Goal: Check status

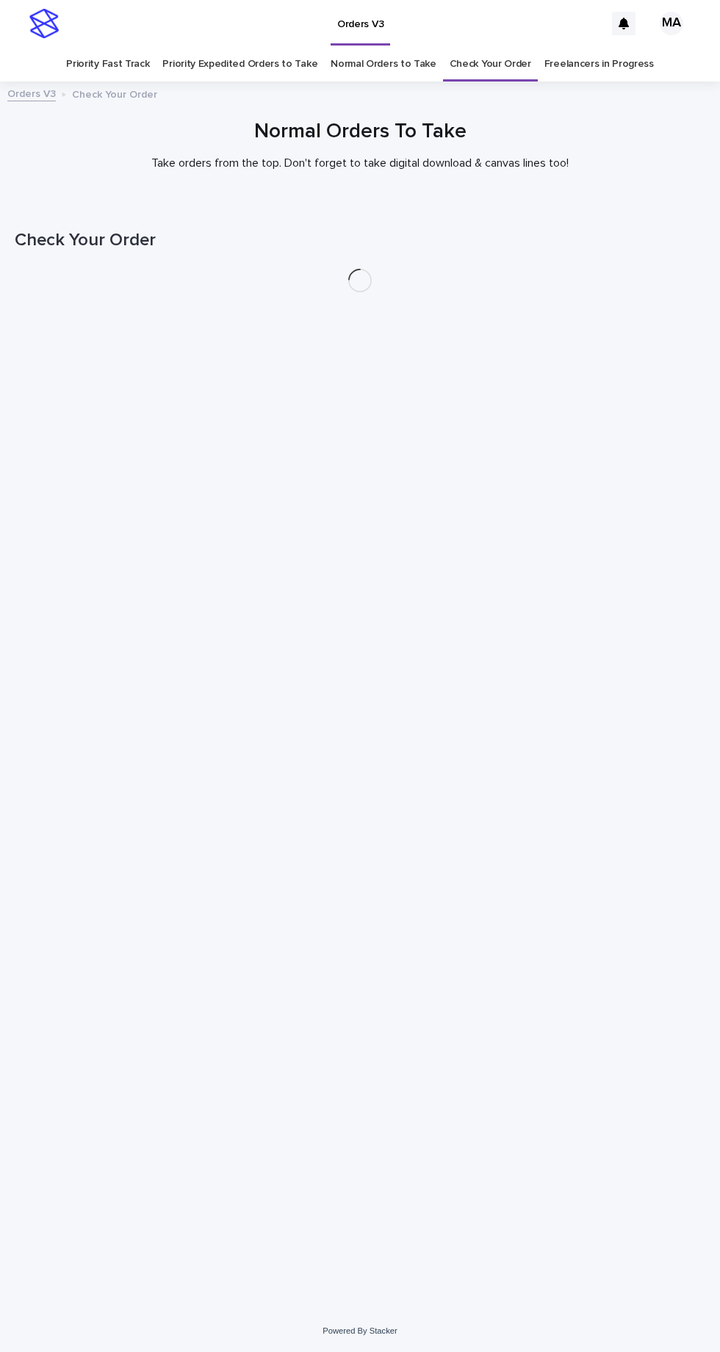
scroll to position [46, 0]
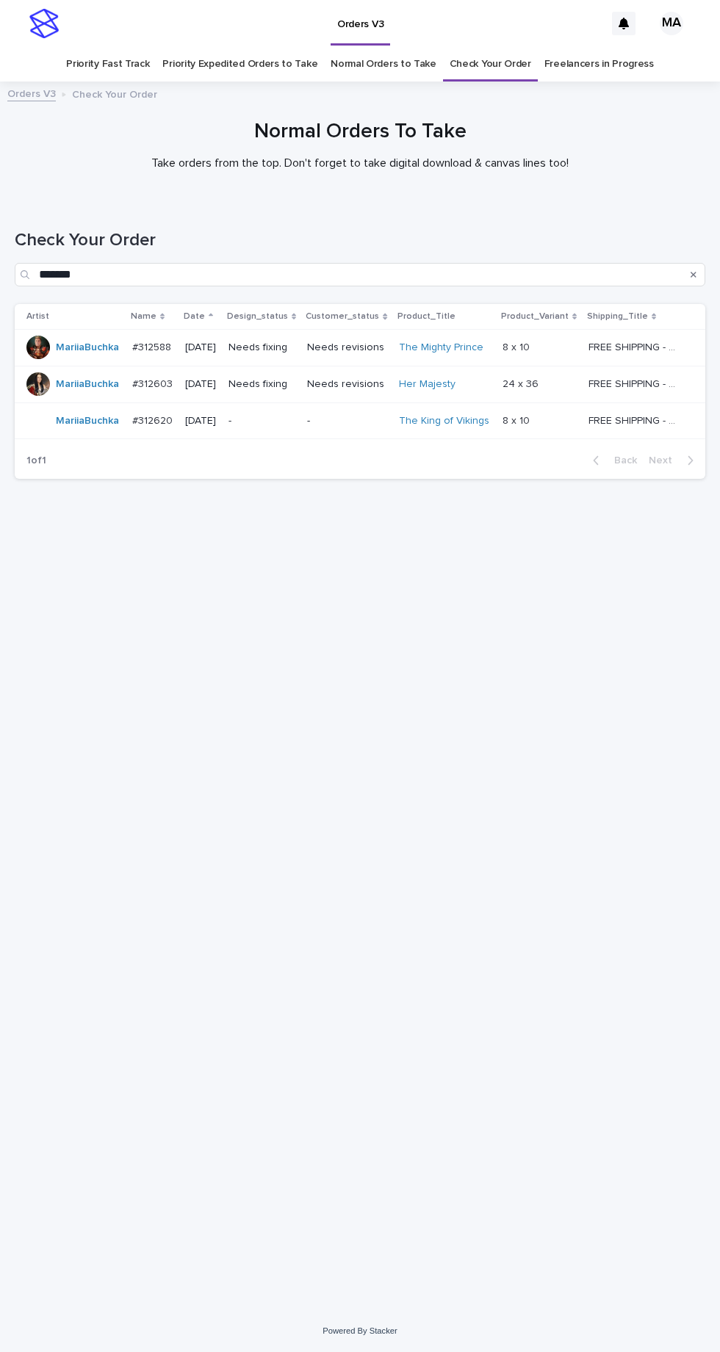
click at [489, 47] on link "Check Your Order" at bounding box center [491, 64] width 82 height 35
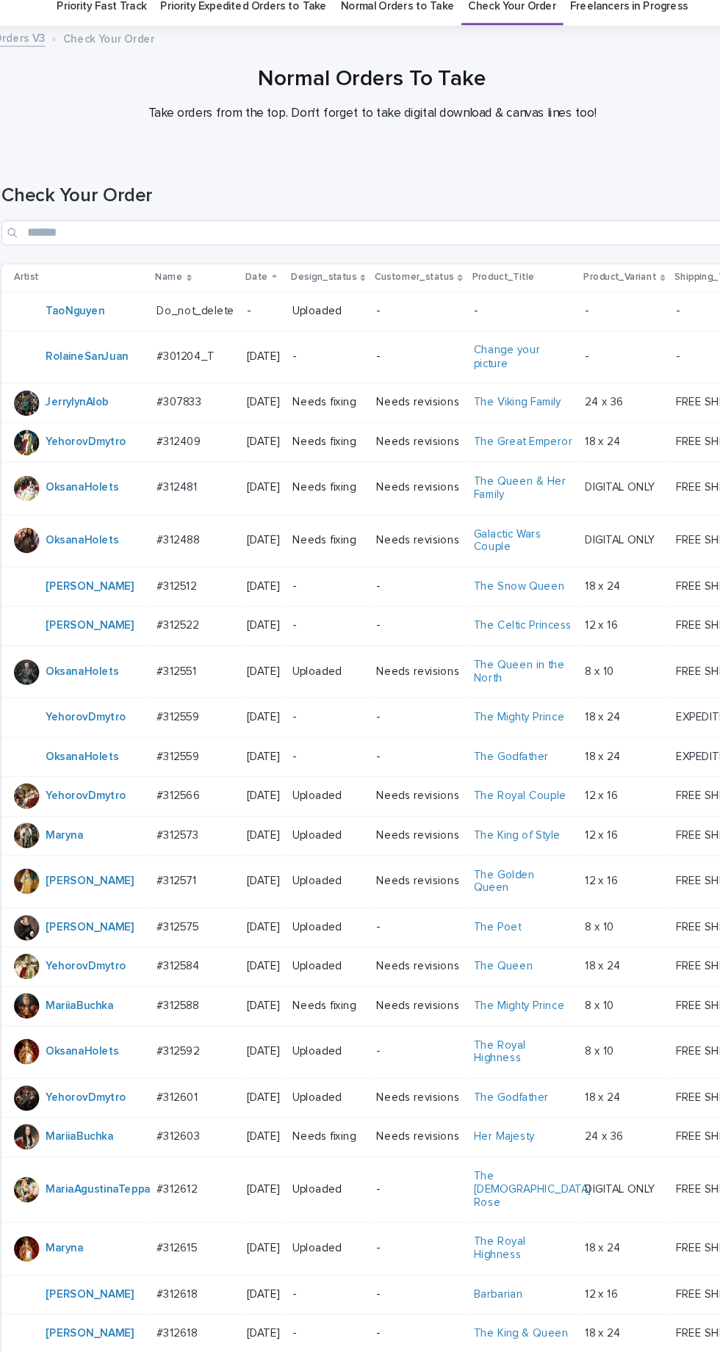
scroll to position [2, 0]
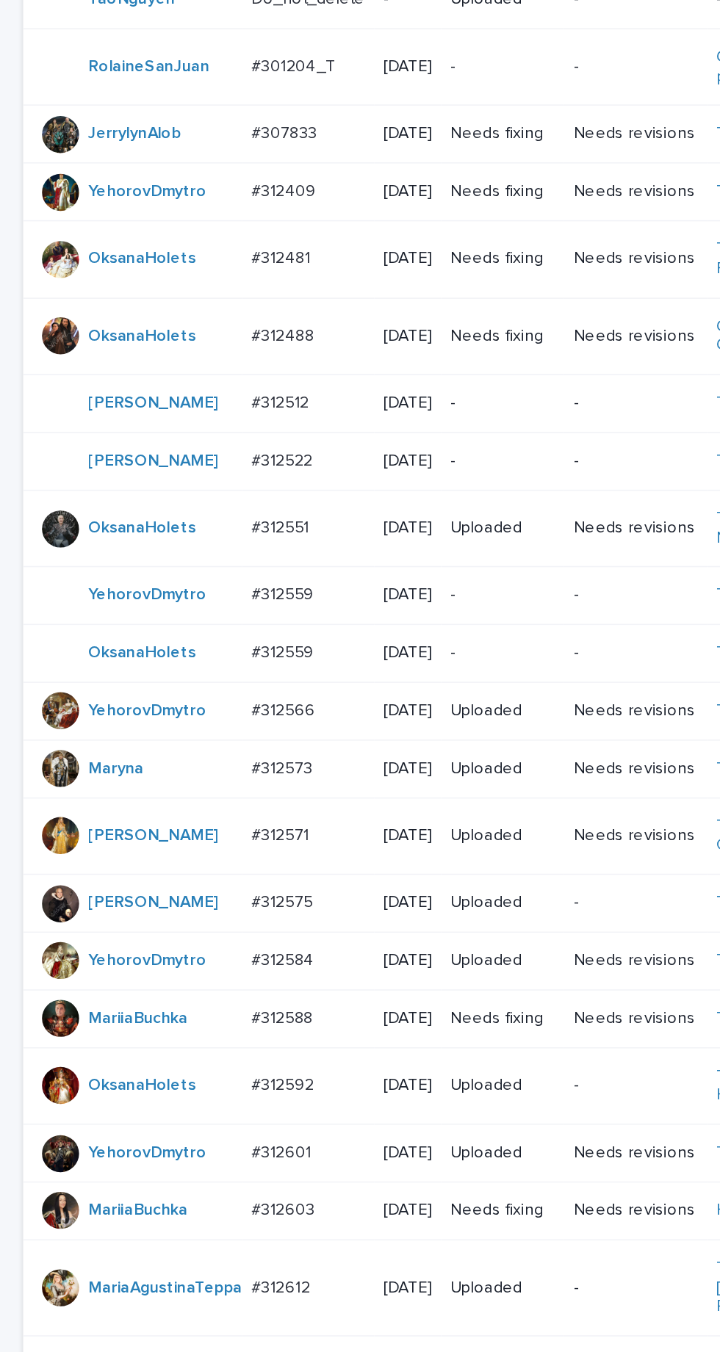
click at [321, 767] on p "-" at bounding box center [319, 760] width 66 height 12
